Goal: Navigation & Orientation: Find specific page/section

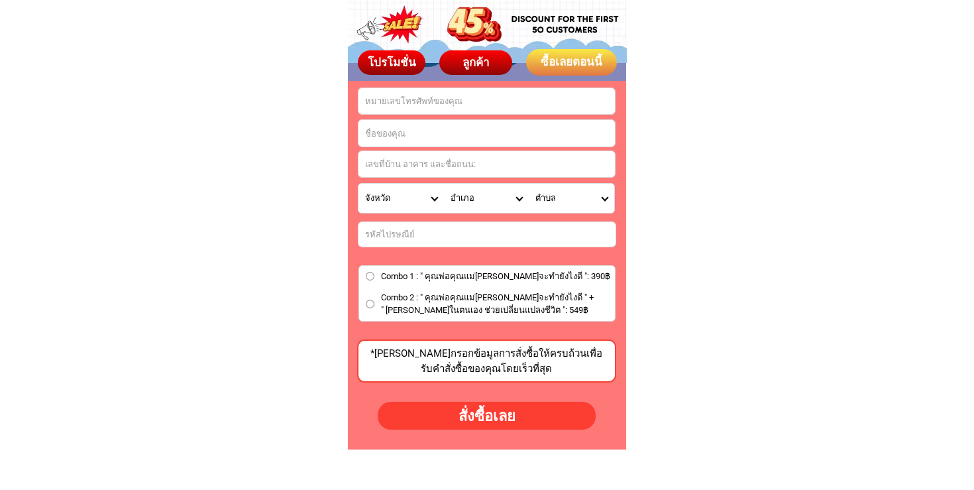
scroll to position [3719, 0]
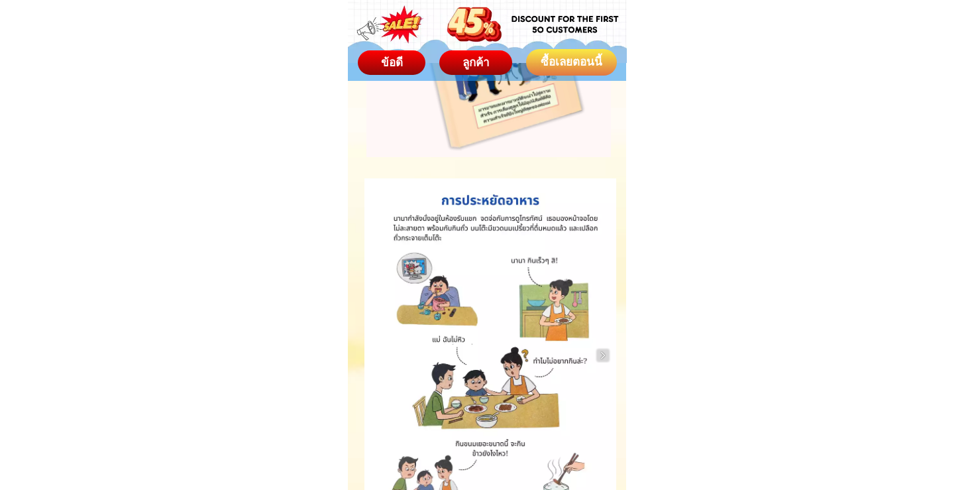
scroll to position [5818, 0]
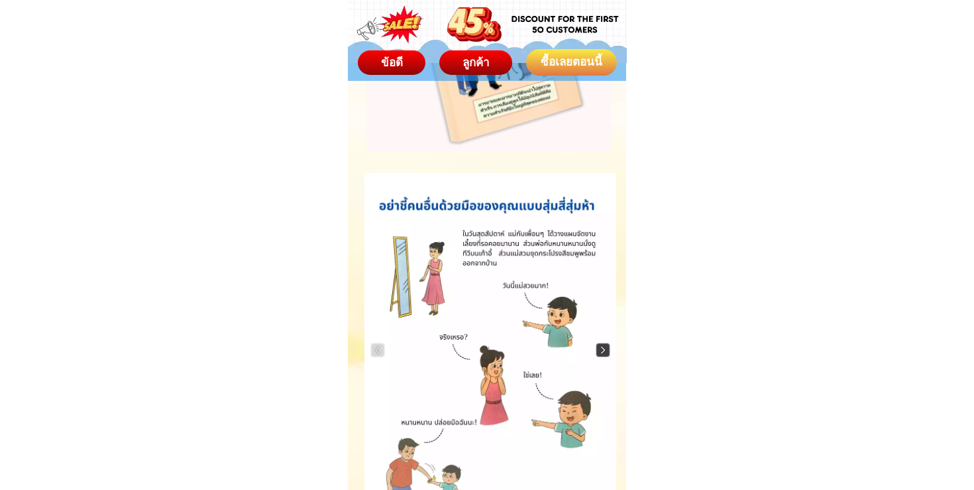
click at [606, 346] on img at bounding box center [602, 349] width 13 height 13
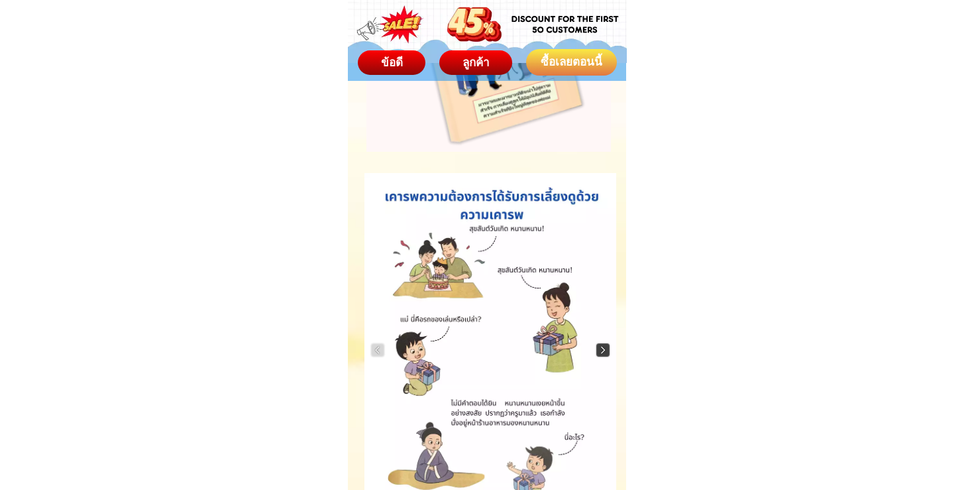
click at [606, 346] on img at bounding box center [602, 349] width 13 height 13
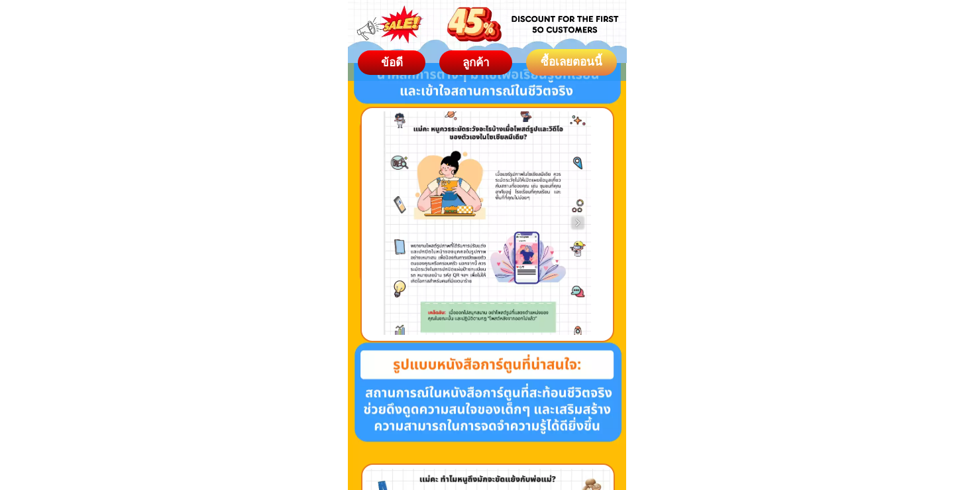
scroll to position [3454, 0]
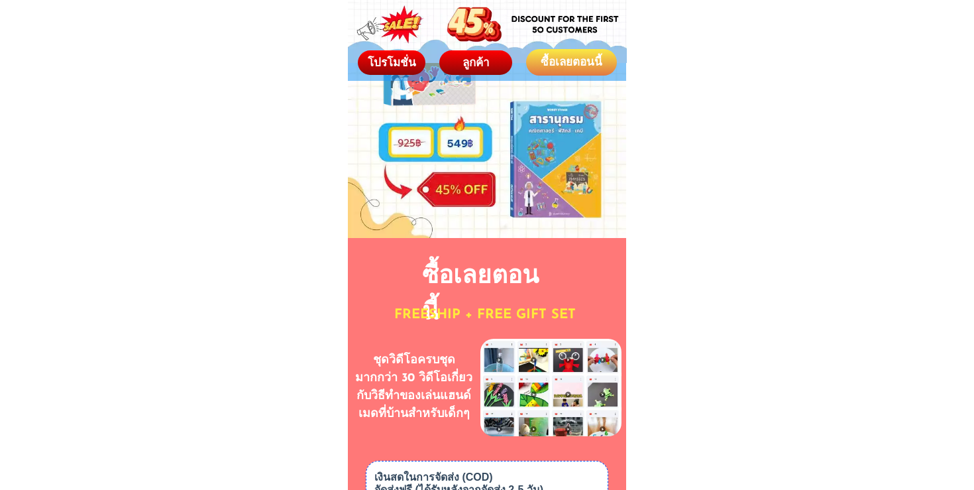
scroll to position [2979, 0]
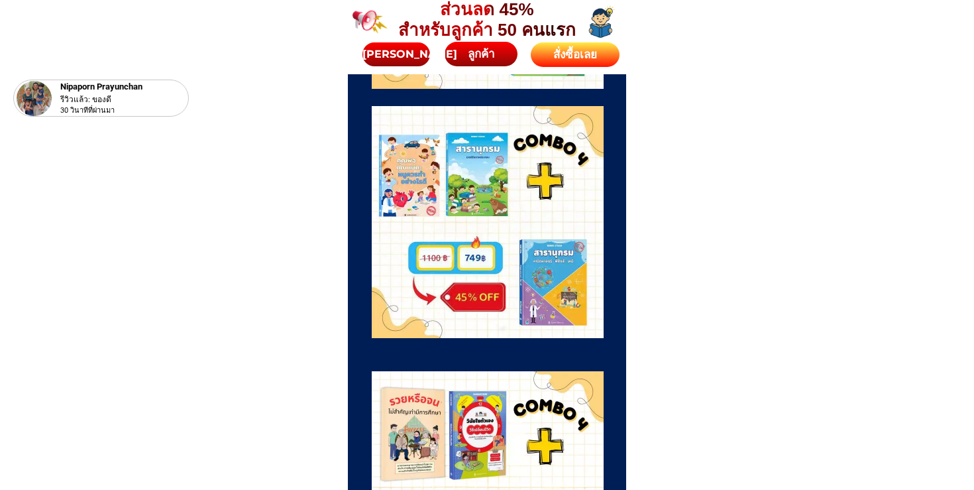
scroll to position [4097, 0]
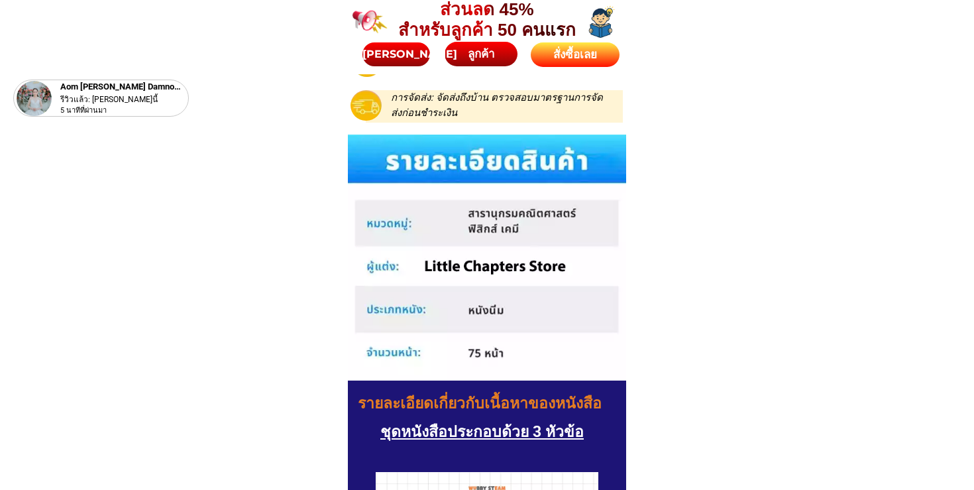
scroll to position [1396, 0]
